Goal: Find specific page/section: Find specific page/section

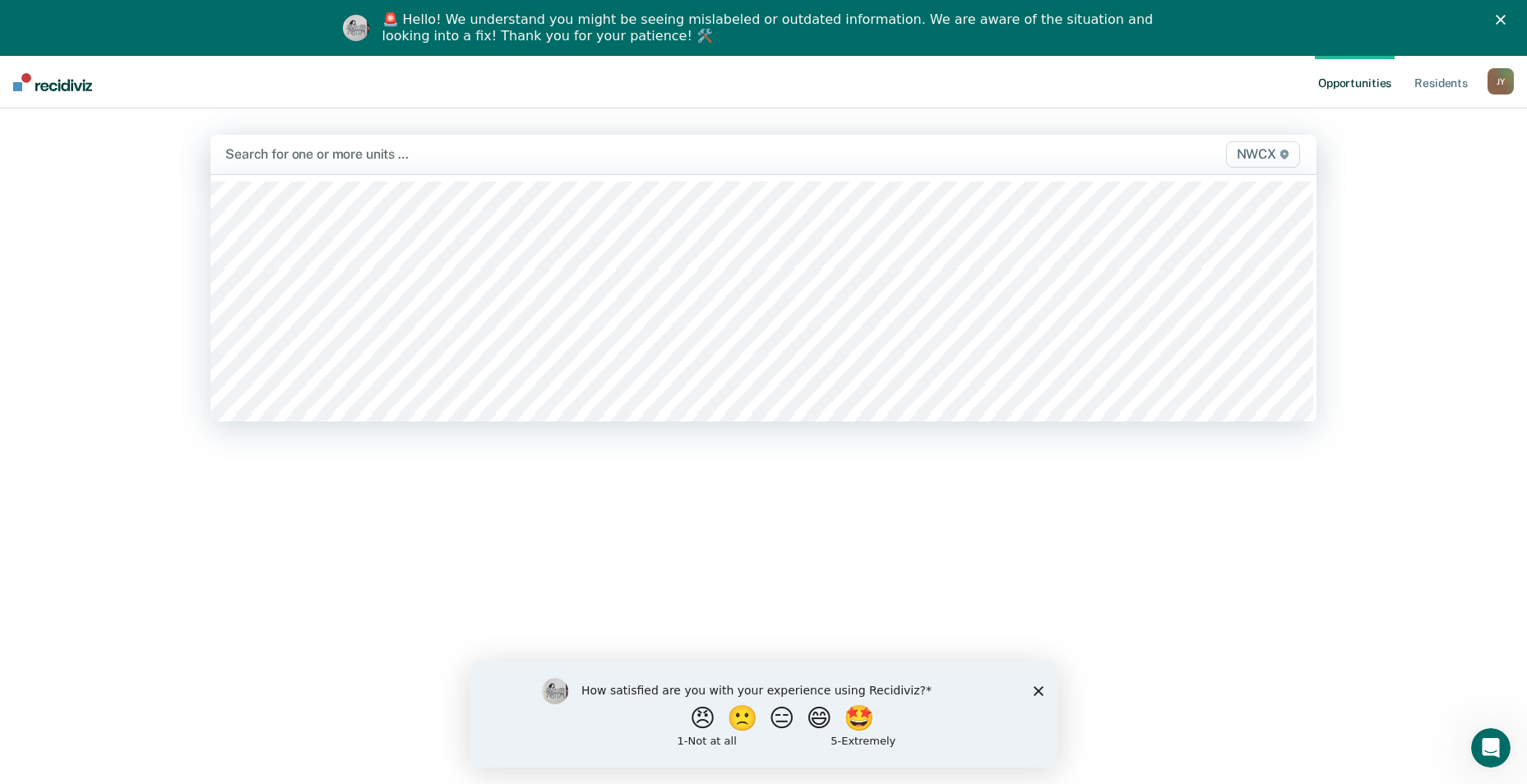
click at [563, 139] on div "Search for one or more units … NWCX" at bounding box center [764, 155] width 1106 height 39
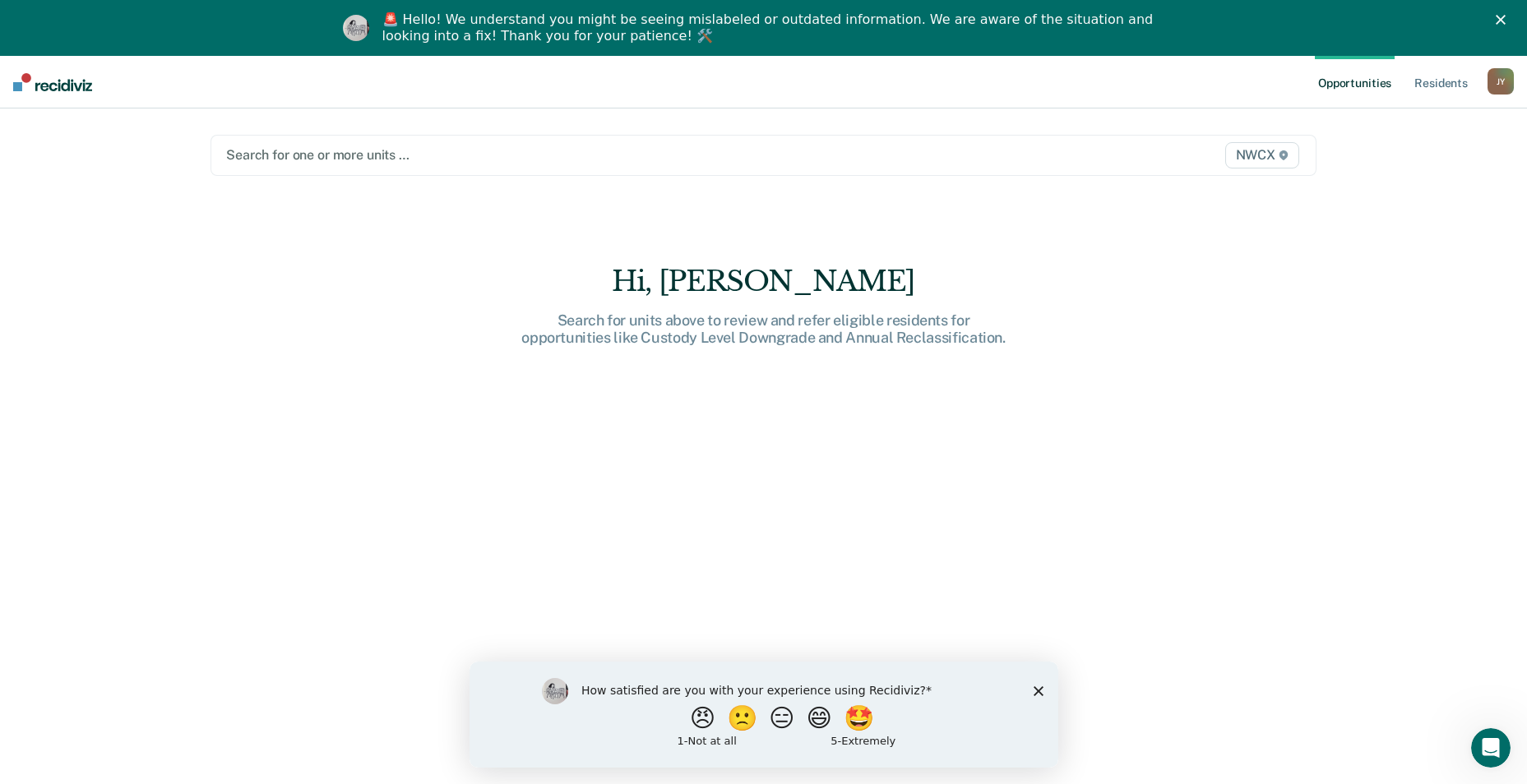
click at [563, 139] on div "Search for one or more units … NWCX" at bounding box center [764, 156] width 1106 height 41
click at [425, 155] on div at bounding box center [602, 154] width 752 height 19
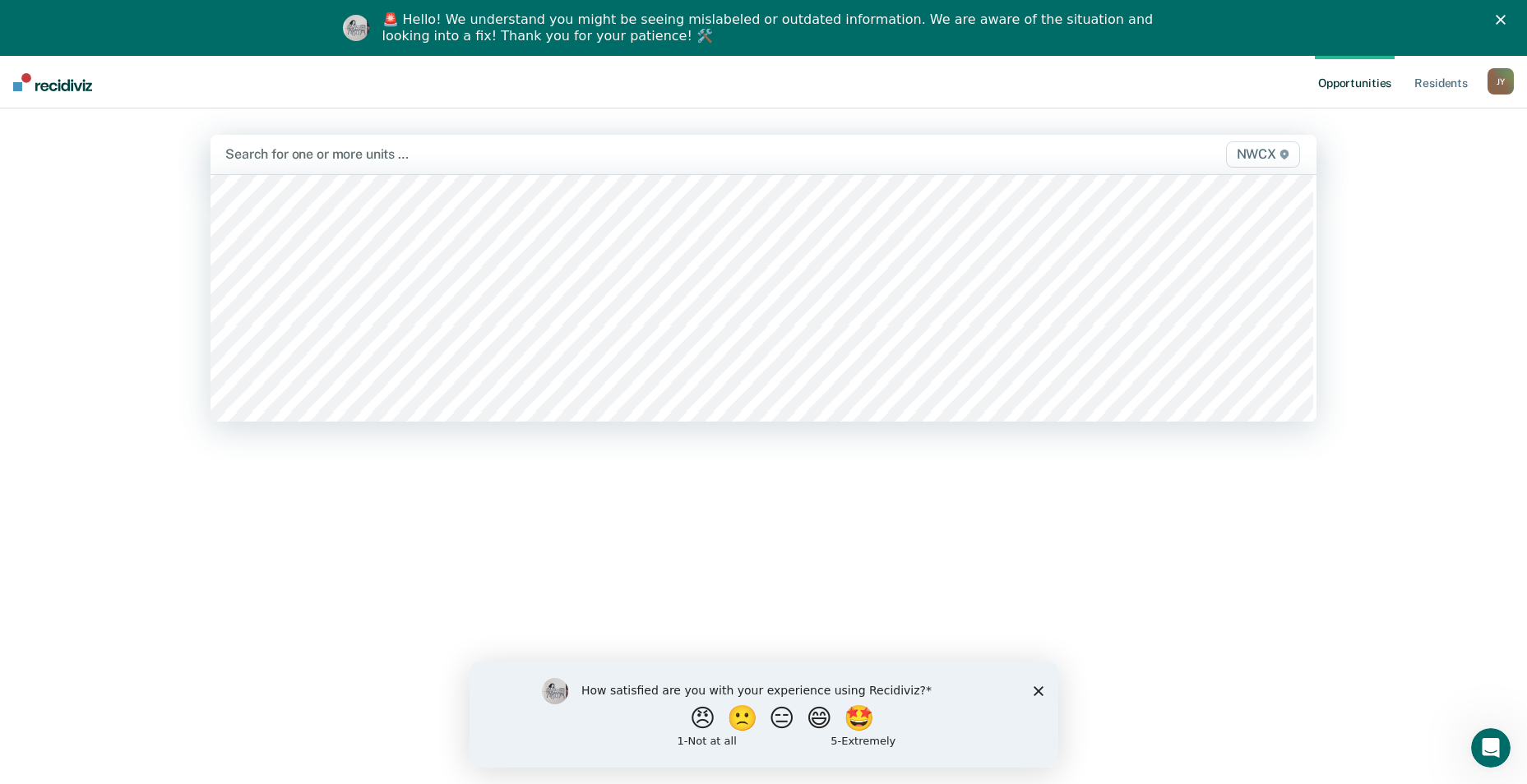
scroll to position [6657, 0]
click at [1272, 150] on span "NWCX" at bounding box center [1262, 154] width 74 height 27
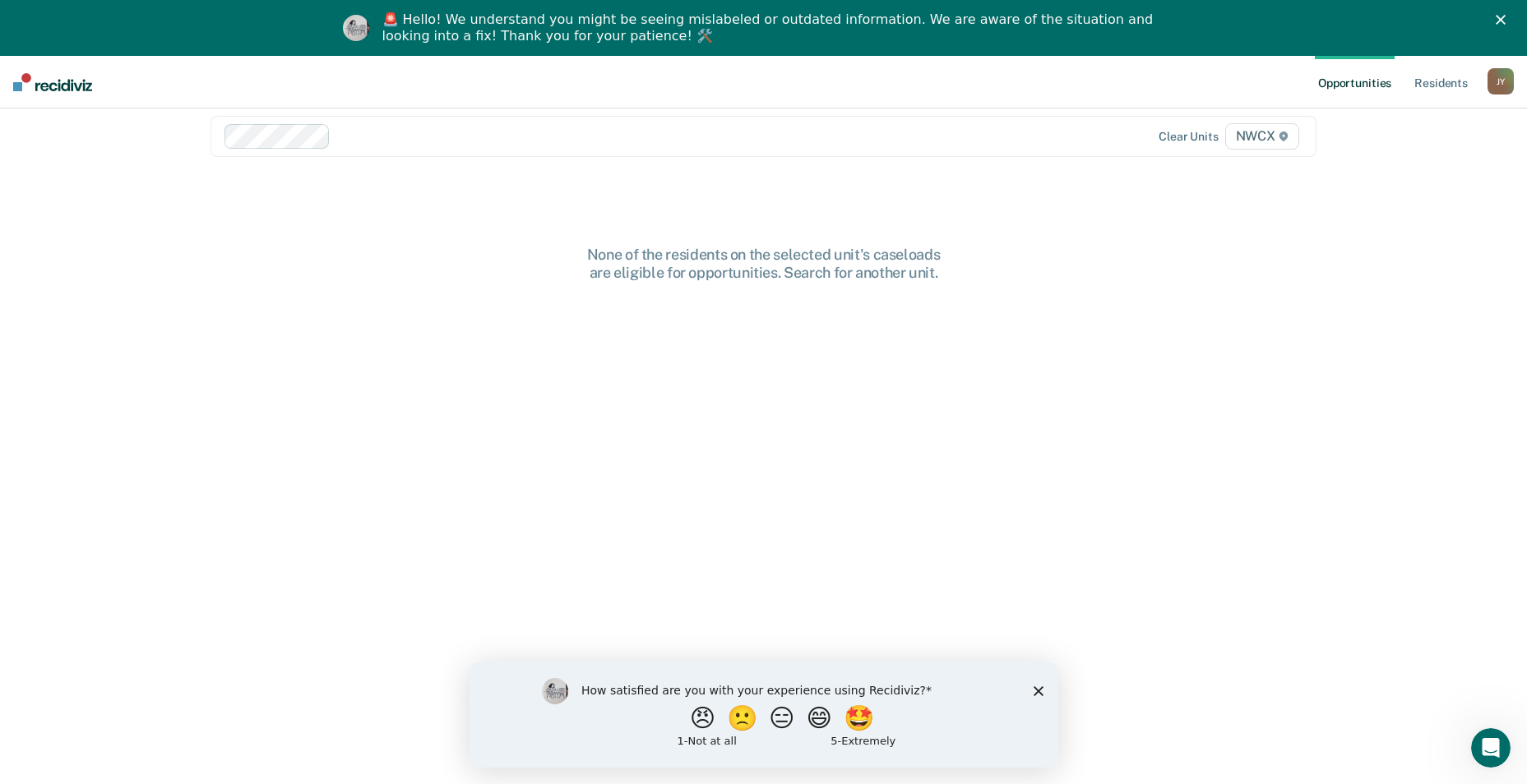
scroll to position [0, 0]
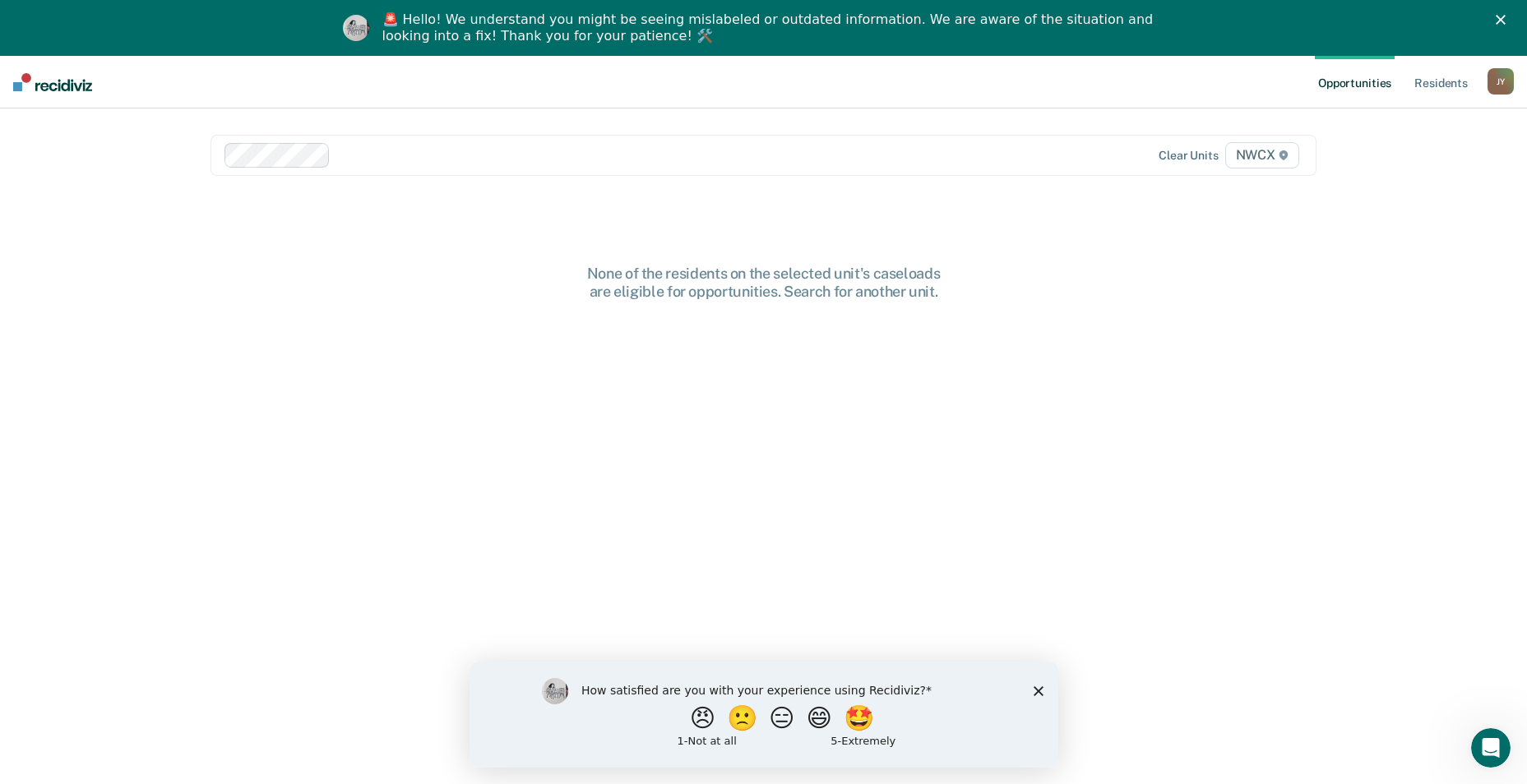
click at [1499, 86] on div "J Y" at bounding box center [1500, 81] width 27 height 27
click at [1062, 210] on main "Clear units NWCX None of the residents on the selected unit's caseloads are eli…" at bounding box center [764, 454] width 1146 height 692
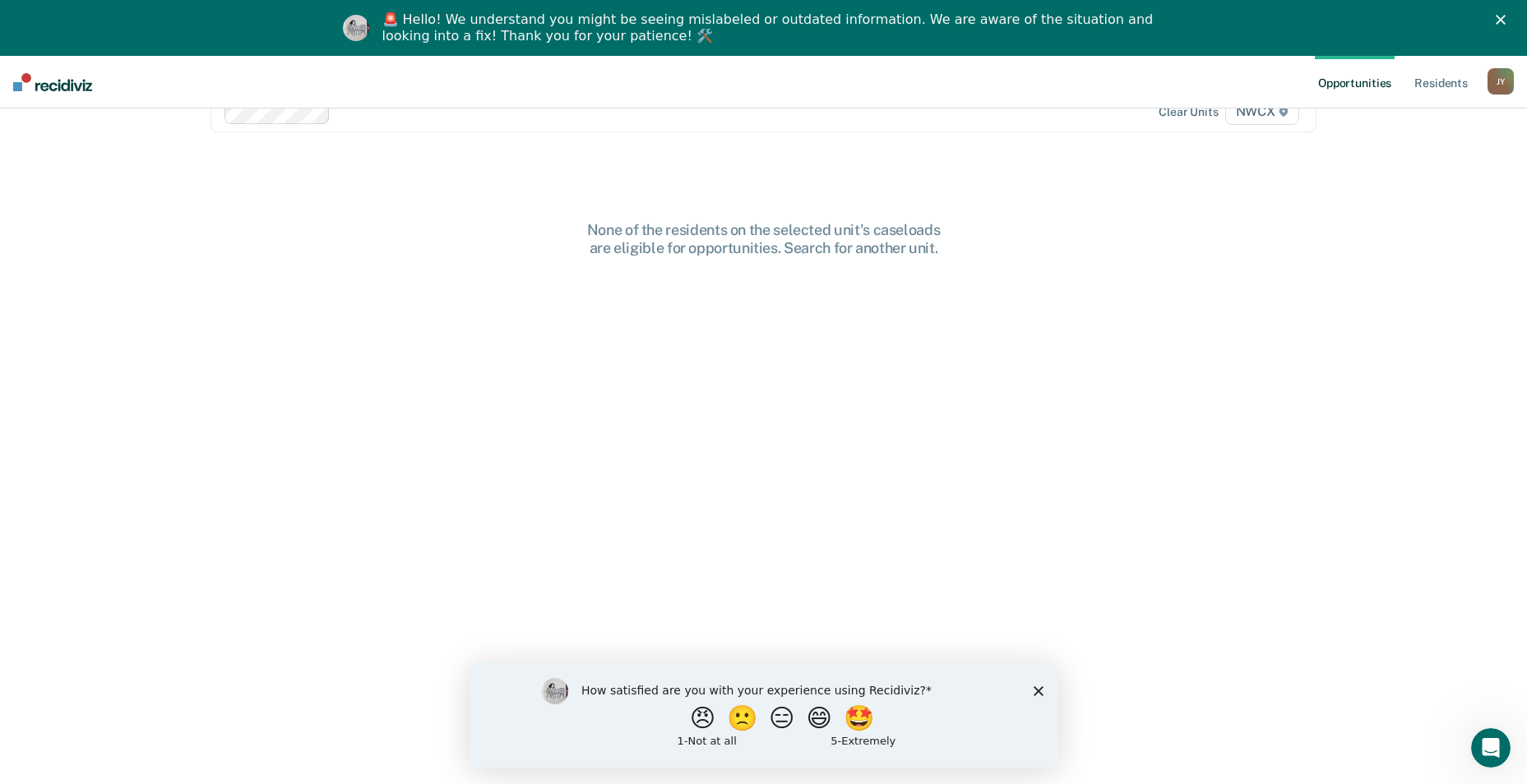
scroll to position [81, 0]
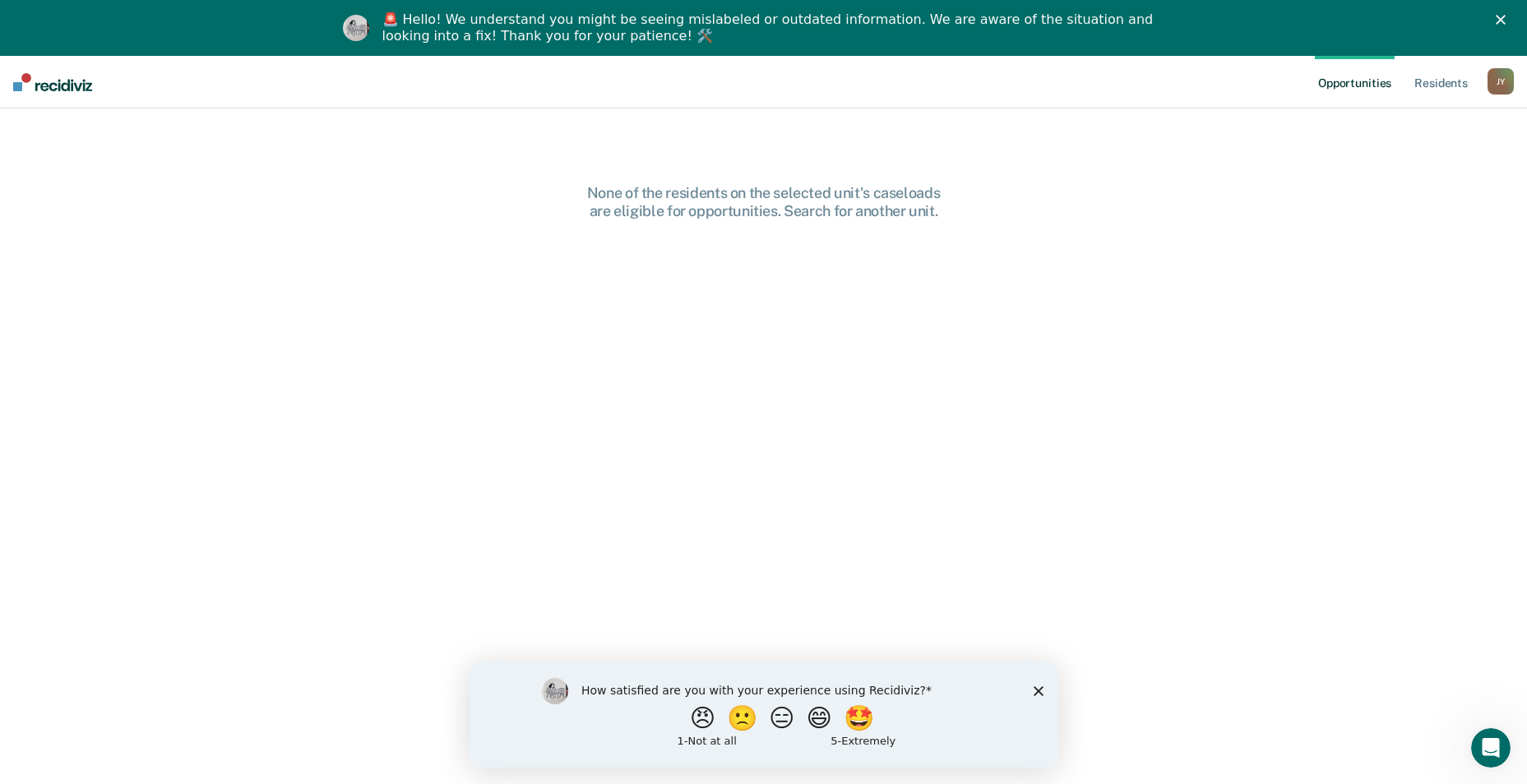
click at [1021, 690] on div "How satisfied are you with your experience using Recidiviz? 😠 🙁 😑 😄 🤩 1 - Not a…" at bounding box center [763, 713] width 589 height 106
click at [1032, 689] on div "How satisfied are you with your experience using Recidiviz? 😠 🙁 😑 😄 🤩 1 - Not a…" at bounding box center [763, 713] width 589 height 106
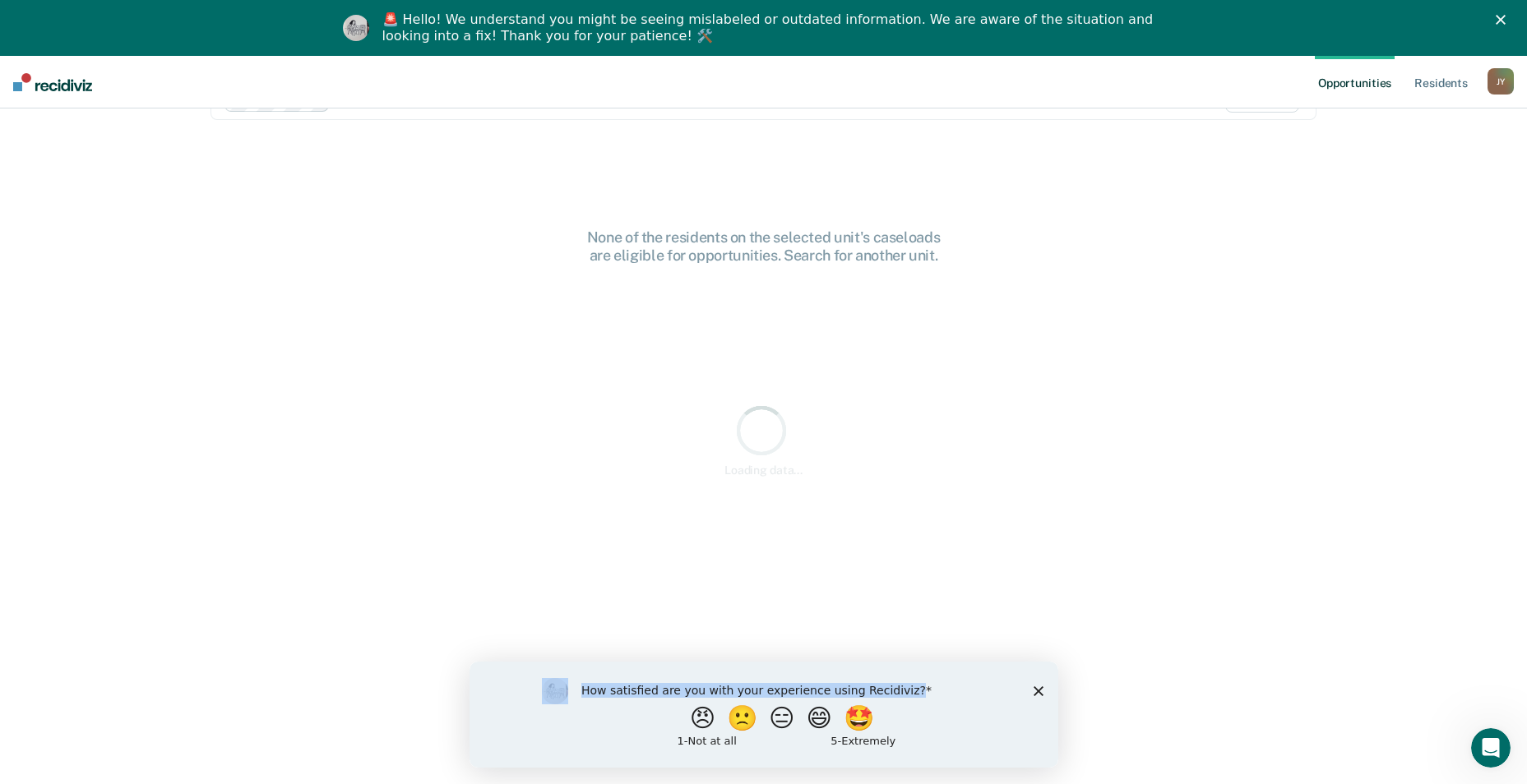
scroll to position [56, 0]
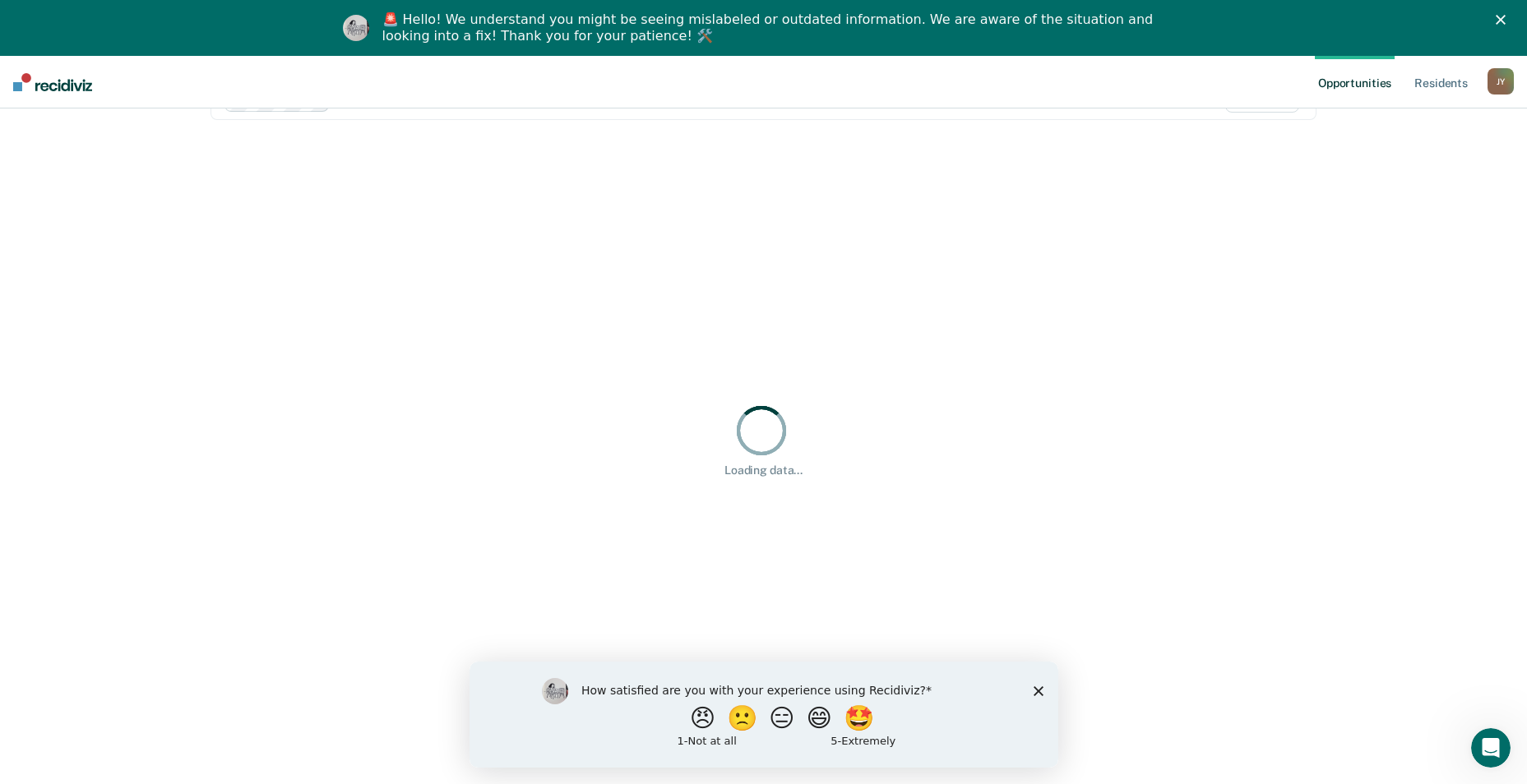
click at [1039, 689] on icon "Close survey" at bounding box center [1037, 690] width 10 height 10
